Goal: Task Accomplishment & Management: Complete application form

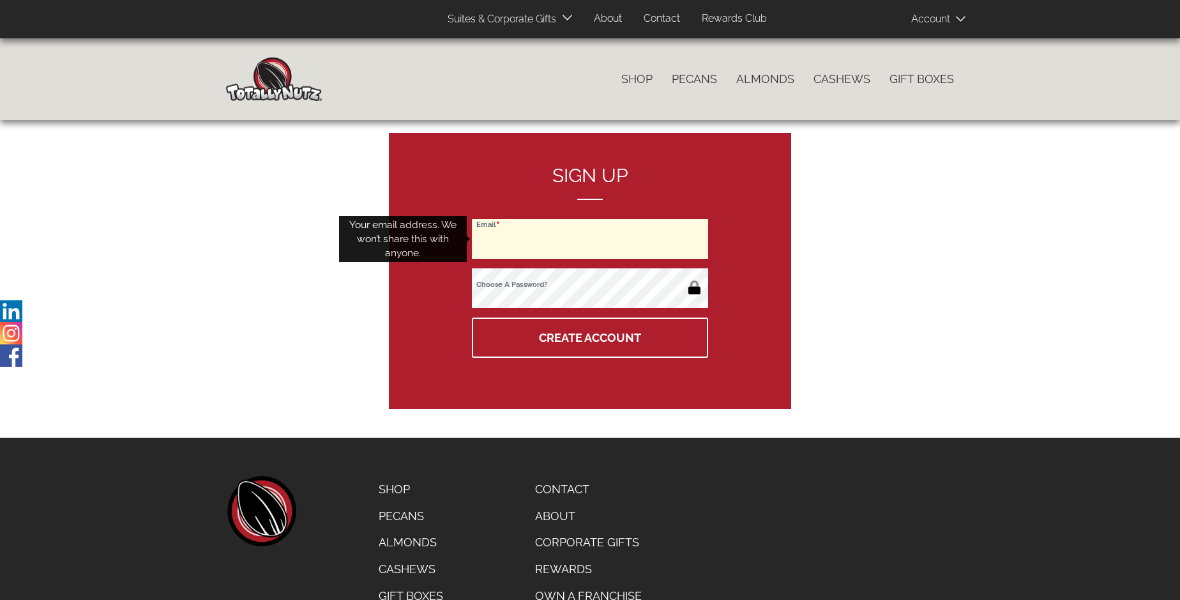
click at [590, 239] on input "Email" at bounding box center [590, 239] width 236 height 40
type input "[EMAIL_ADDRESS][DOMAIN_NAME]"
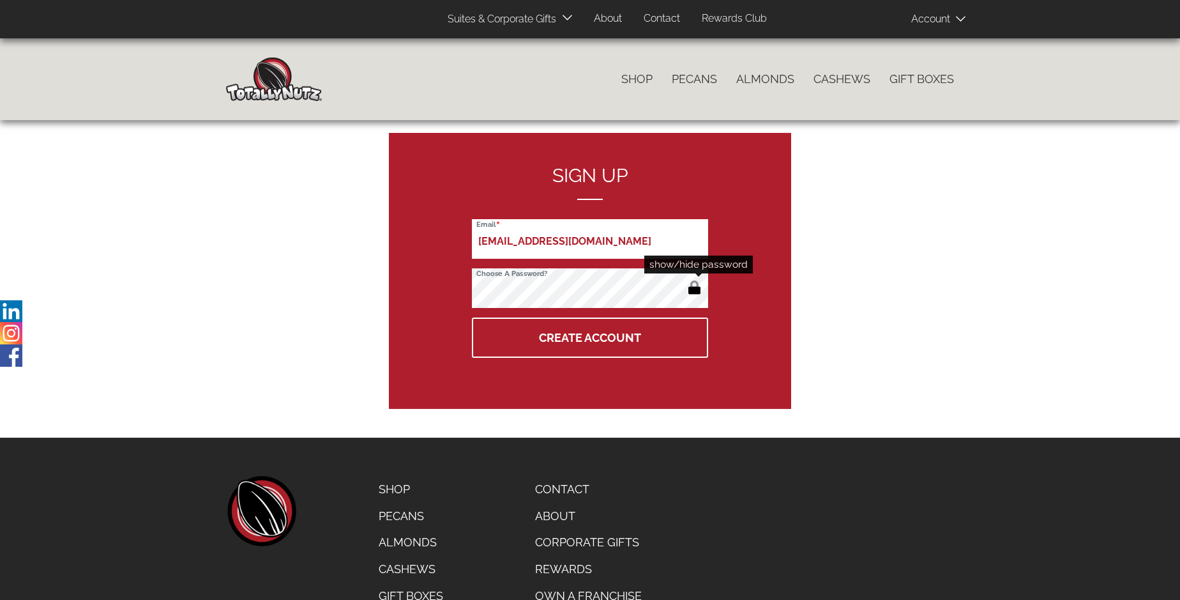
click at [694, 289] on button "button" at bounding box center [694, 288] width 21 height 20
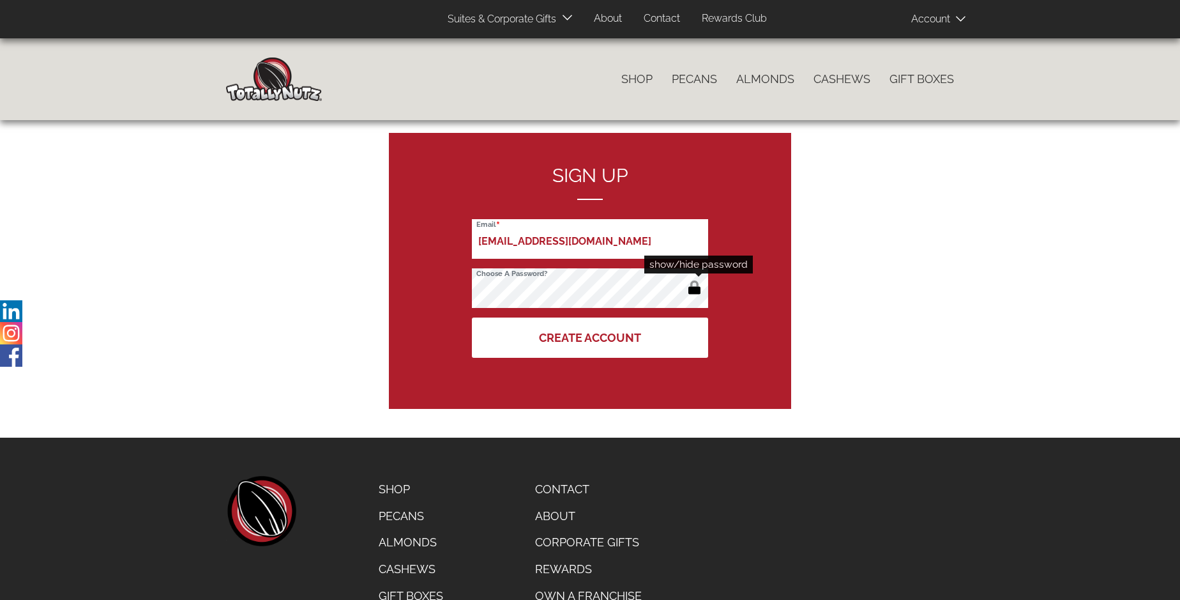
click at [590, 337] on button "Create Account" at bounding box center [590, 337] width 236 height 40
